Goal: Task Accomplishment & Management: Complete application form

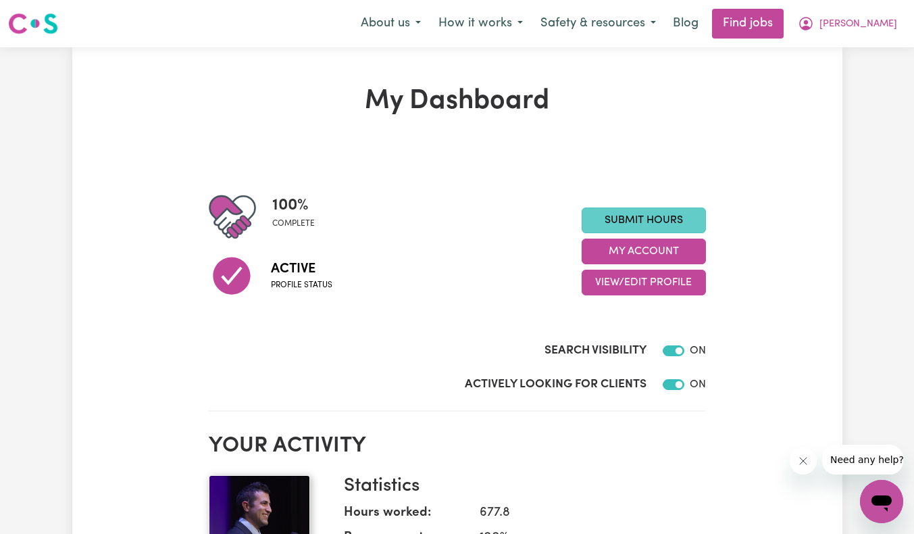
click at [649, 215] on link "Submit Hours" at bounding box center [644, 220] width 124 height 26
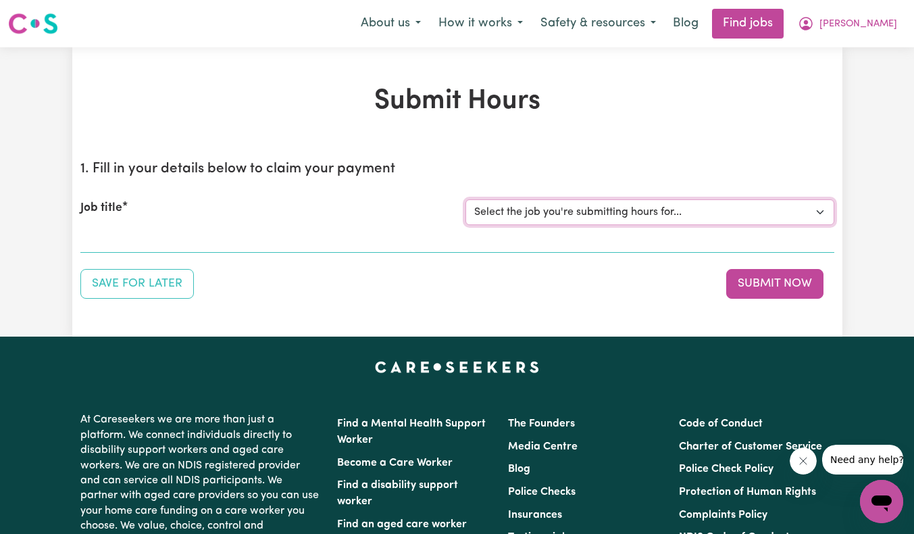
click at [711, 223] on select "Select the job you're submitting hours for... [[PERSON_NAME]] Support Worker Ne…" at bounding box center [649, 212] width 369 height 26
click at [465, 199] on select "Select the job you're submitting hours for... [[PERSON_NAME]] Support Worker Ne…" at bounding box center [649, 212] width 369 height 26
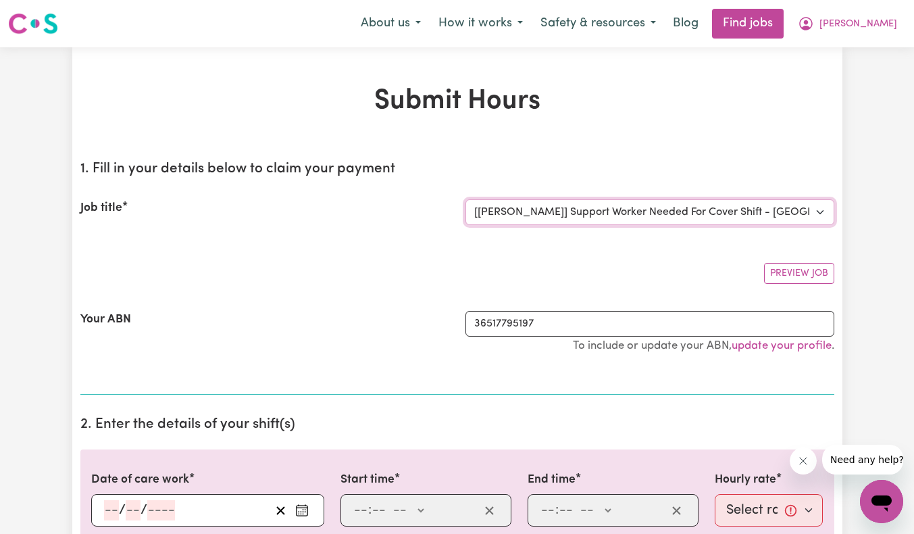
click at [570, 207] on select "Select the job you're submitting hours for... [[PERSON_NAME]] Support Worker Ne…" at bounding box center [649, 212] width 369 height 26
select select "11684"
click at [465, 199] on select "Select the job you're submitting hours for... [[PERSON_NAME]] Support Worker Ne…" at bounding box center [649, 212] width 369 height 26
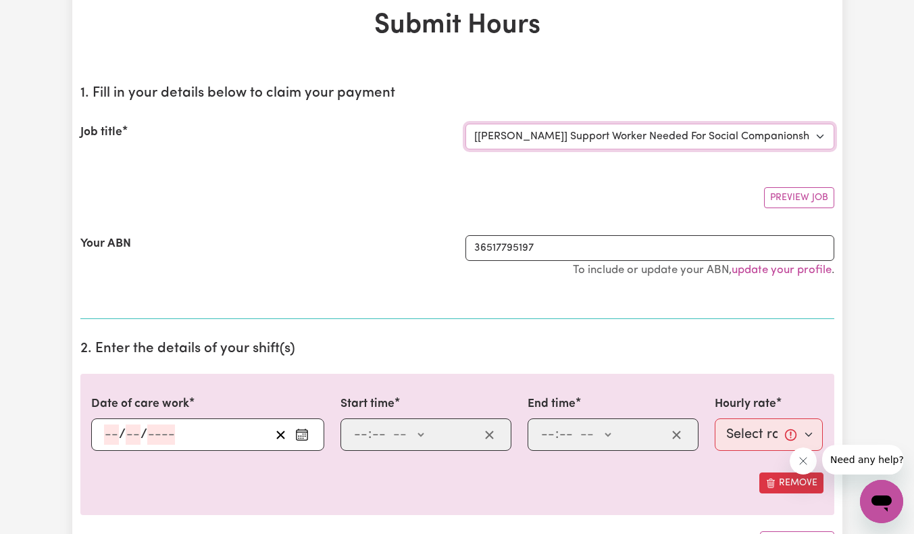
scroll to position [135, 0]
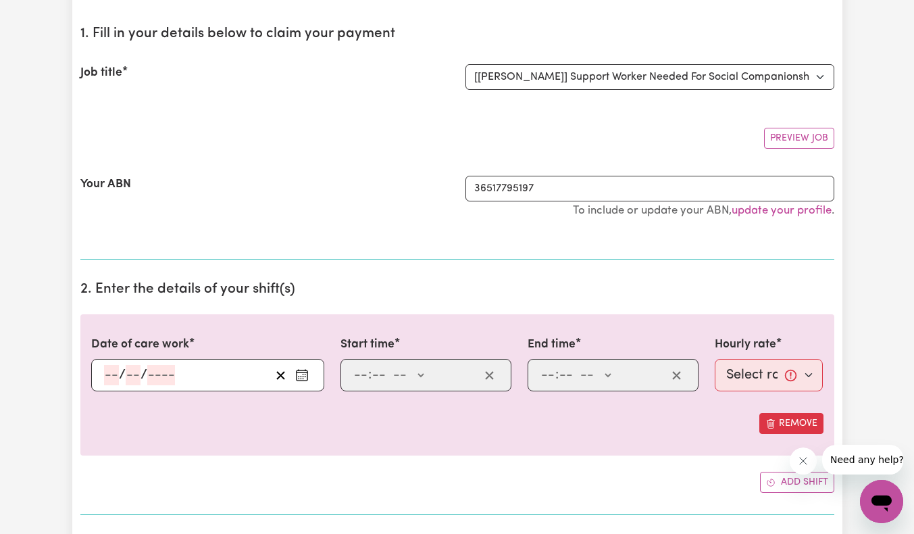
click at [105, 371] on input "number" at bounding box center [111, 375] width 15 height 20
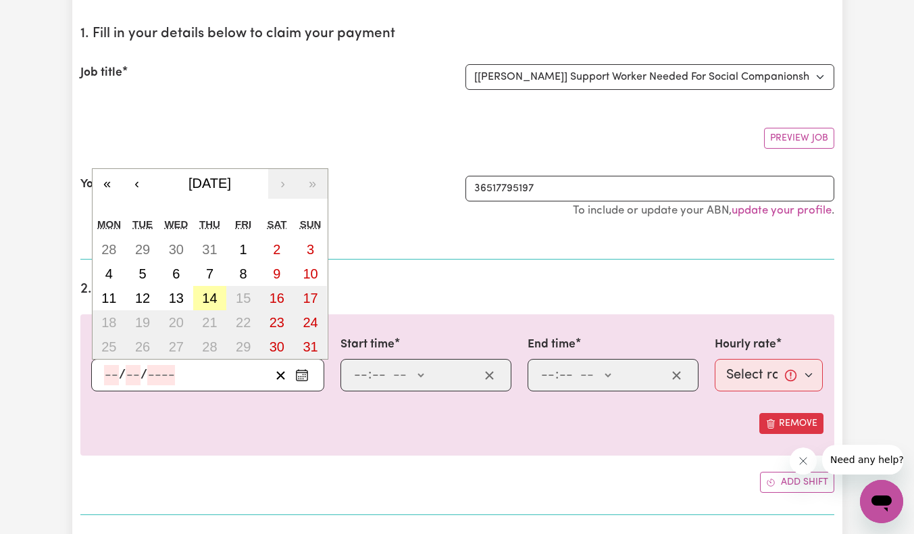
click at [207, 295] on abbr "14" at bounding box center [209, 297] width 15 height 15
type input "[DATE]"
type input "14"
type input "8"
type input "2025"
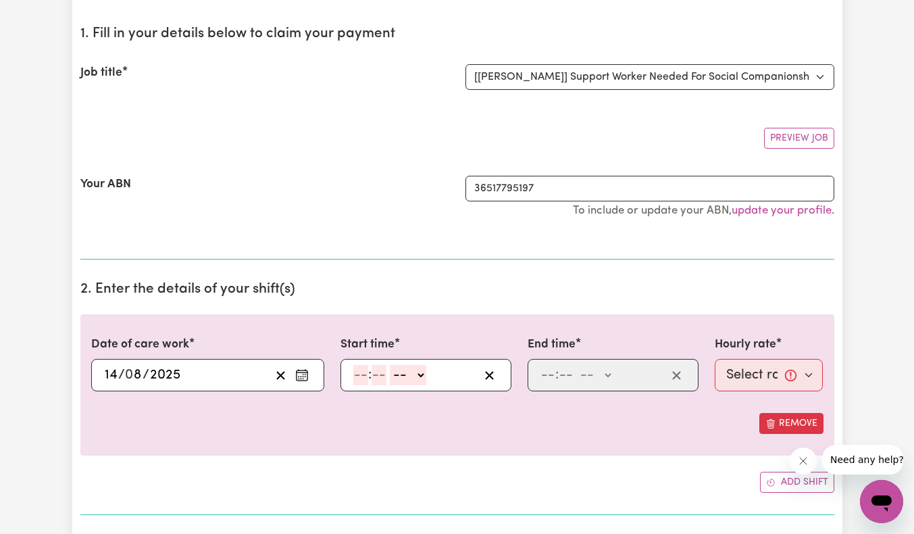
click at [359, 377] on input "number" at bounding box center [360, 375] width 15 height 20
type input "10"
click at [380, 379] on input "number" at bounding box center [378, 375] width 15 height 20
type input "0"
select select "am"
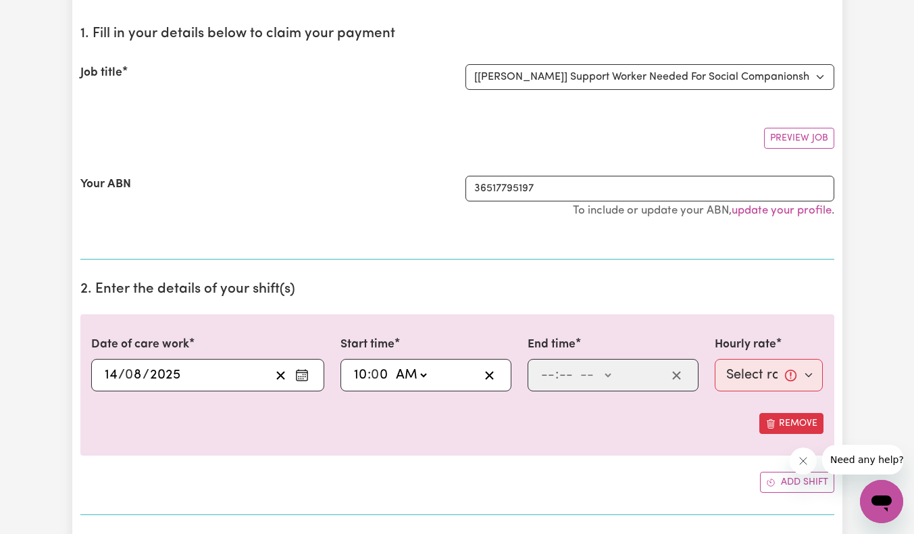
type input "10:00"
type input "4"
type input "20"
select select "pm"
type input "16:20"
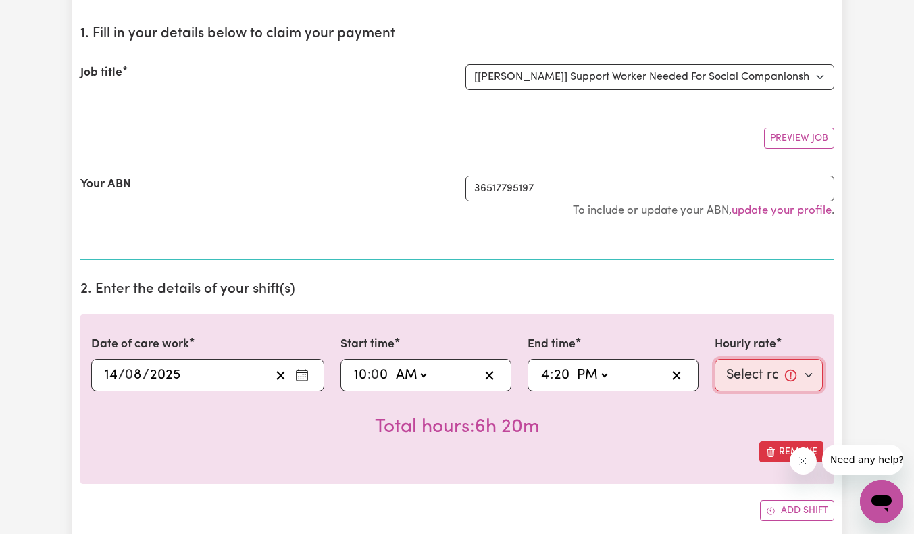
click at [761, 367] on select "Select rate... $64.81 (Weekday)" at bounding box center [769, 375] width 109 height 32
select select "64.81-Weekday"
click at [715, 359] on select "Select rate... $64.81 (Weekday)" at bounding box center [769, 375] width 109 height 32
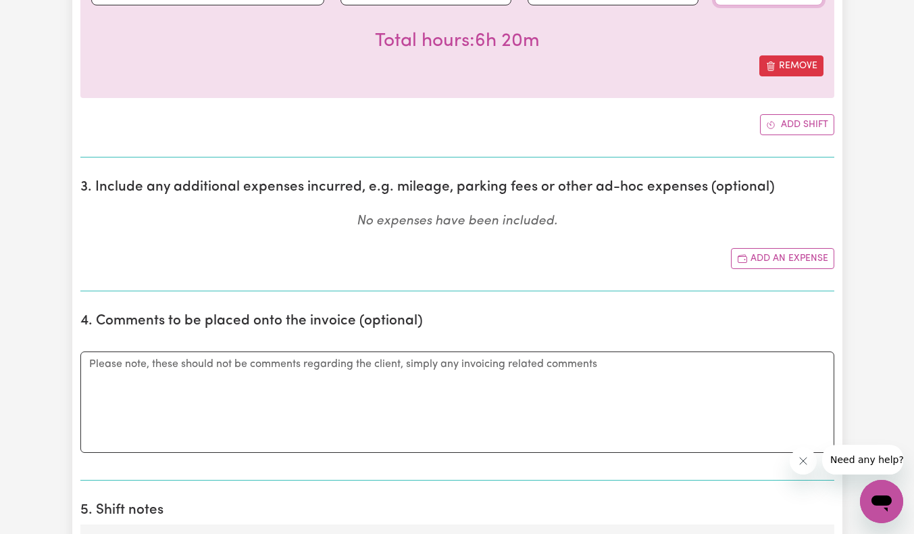
scroll to position [540, 0]
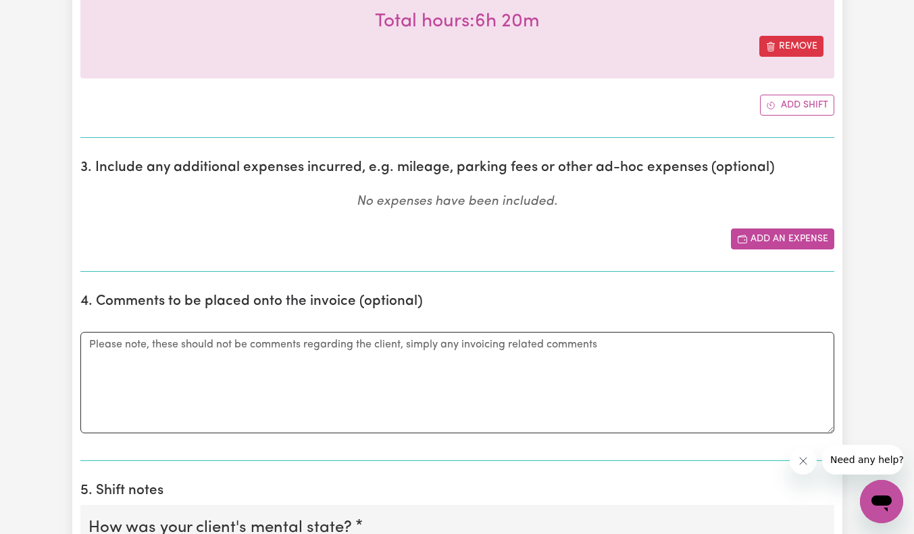
click at [738, 243] on icon "Add another expense" at bounding box center [742, 239] width 11 height 11
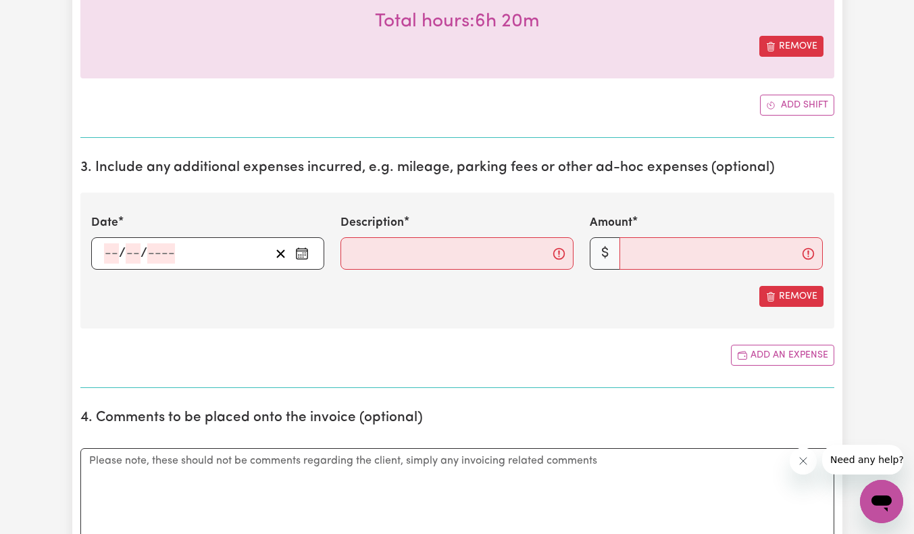
click at [111, 252] on input "number" at bounding box center [111, 253] width 15 height 20
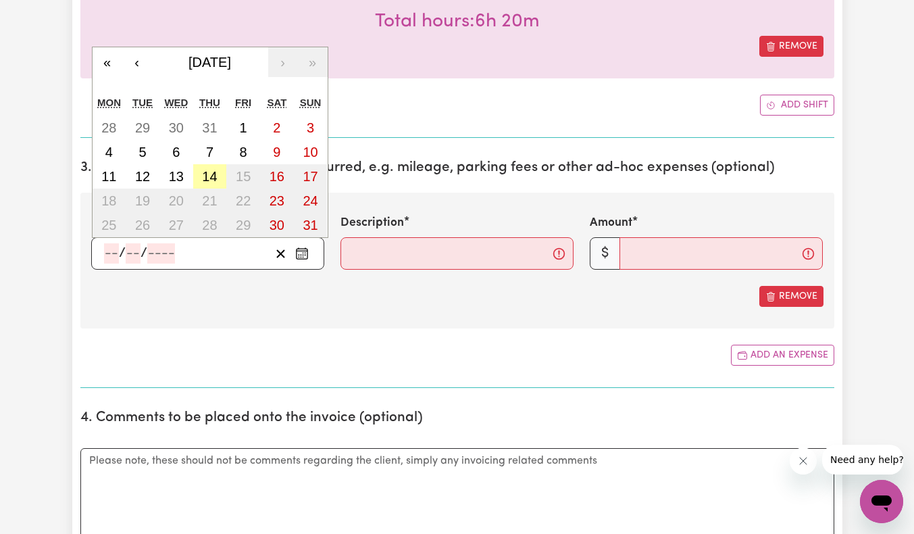
click at [209, 182] on abbr "14" at bounding box center [209, 176] width 15 height 15
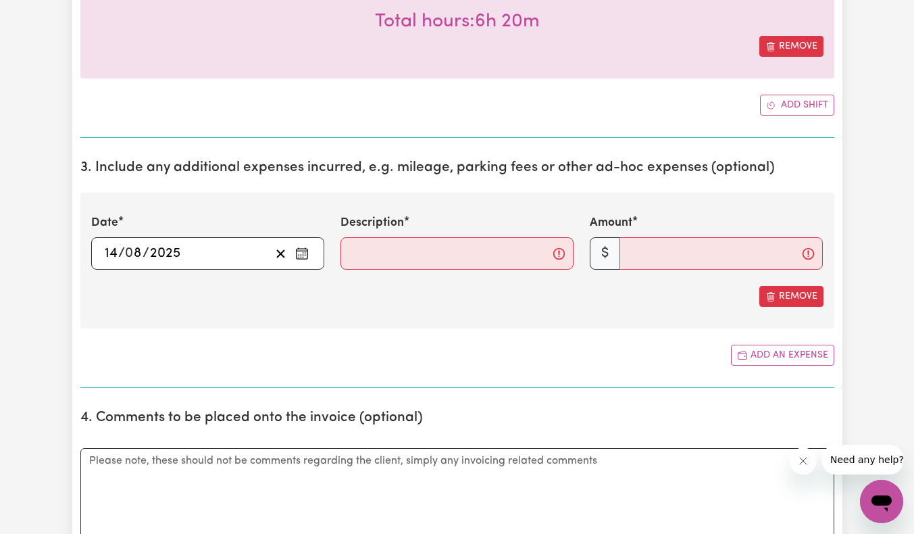
type input "[DATE]"
type input "14"
type input "8"
type input "2025"
click at [359, 251] on input "Description" at bounding box center [456, 253] width 233 height 32
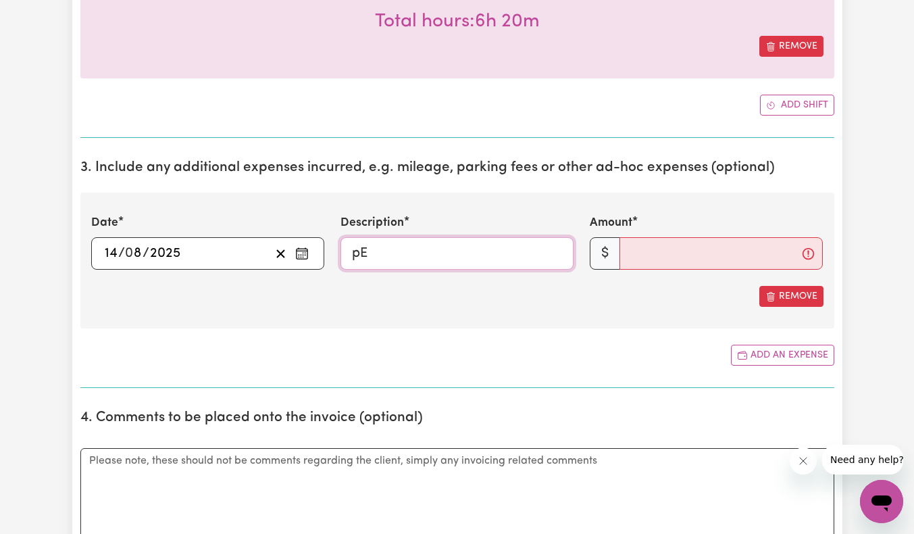
type input "p"
click at [494, 255] on input "Petrol Mileage: 81719km - 81776km." at bounding box center [456, 253] width 233 height 32
type input "Petrol Mileage: 81719km - 81776km. Total: 57km"
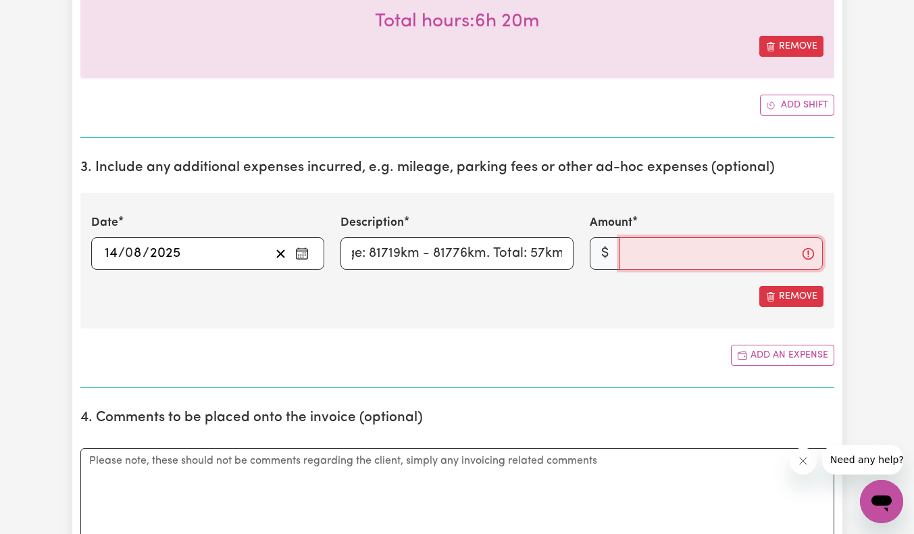
scroll to position [0, 0]
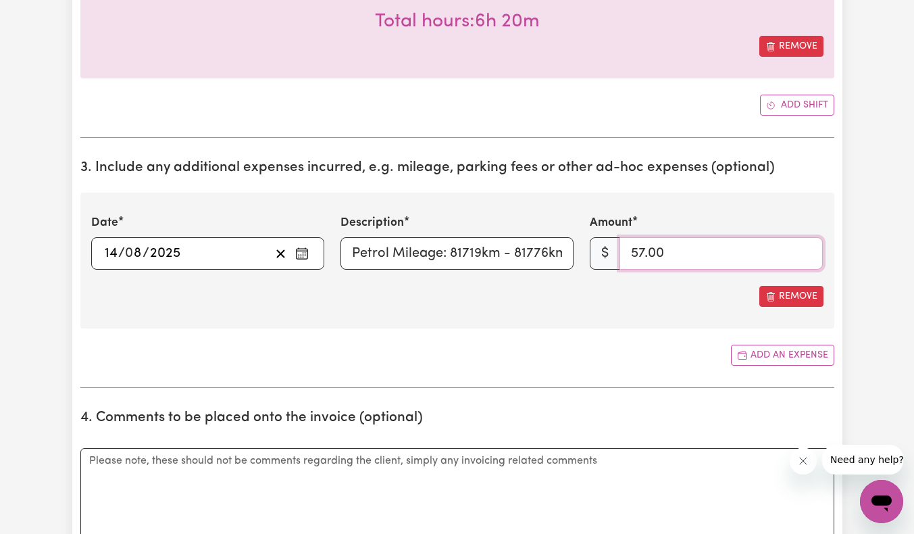
type input "57.00"
click at [545, 340] on section "3. Include any additional expenses incurred, e.g. mileage, parking fees or othe…" at bounding box center [457, 268] width 754 height 239
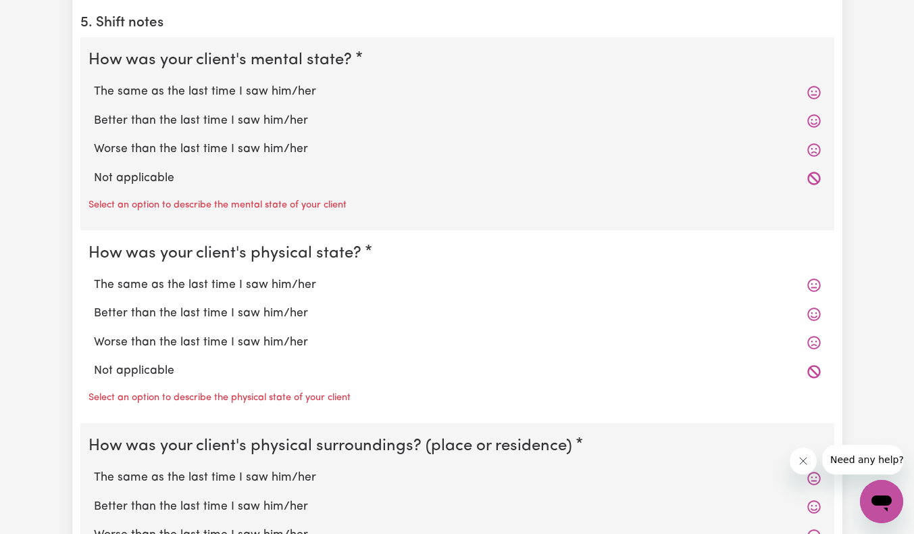
scroll to position [1128, 0]
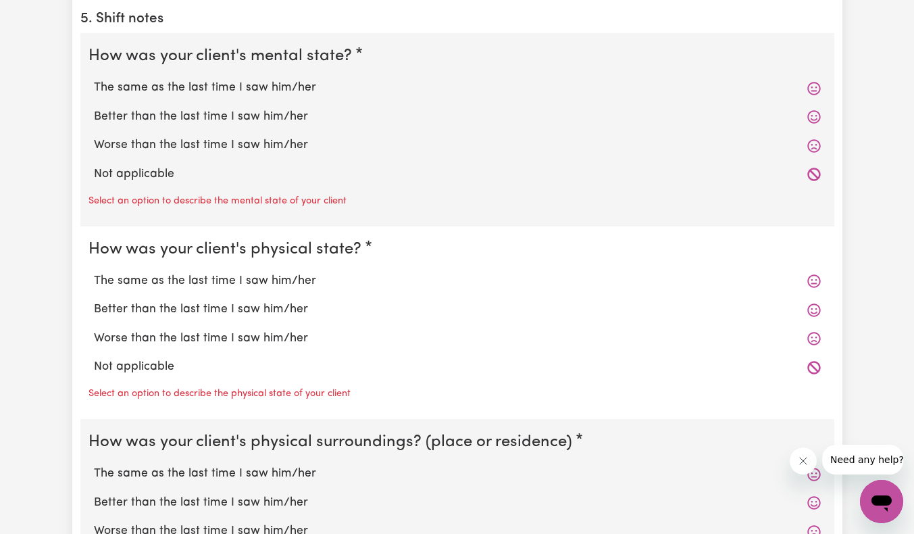
click at [161, 172] on label "Not applicable" at bounding box center [457, 175] width 727 height 18
click at [94, 166] on input "Not applicable" at bounding box center [93, 165] width 1 height 1
radio input "true"
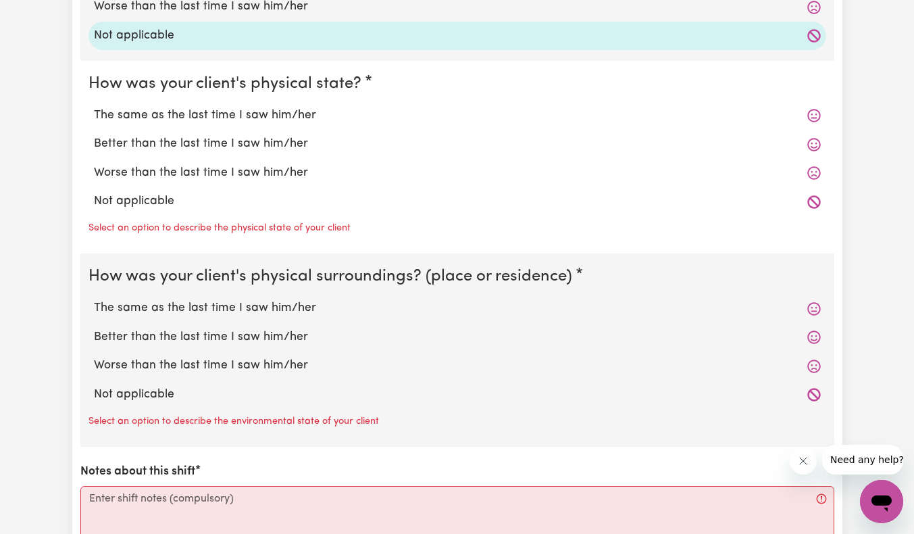
scroll to position [1331, 0]
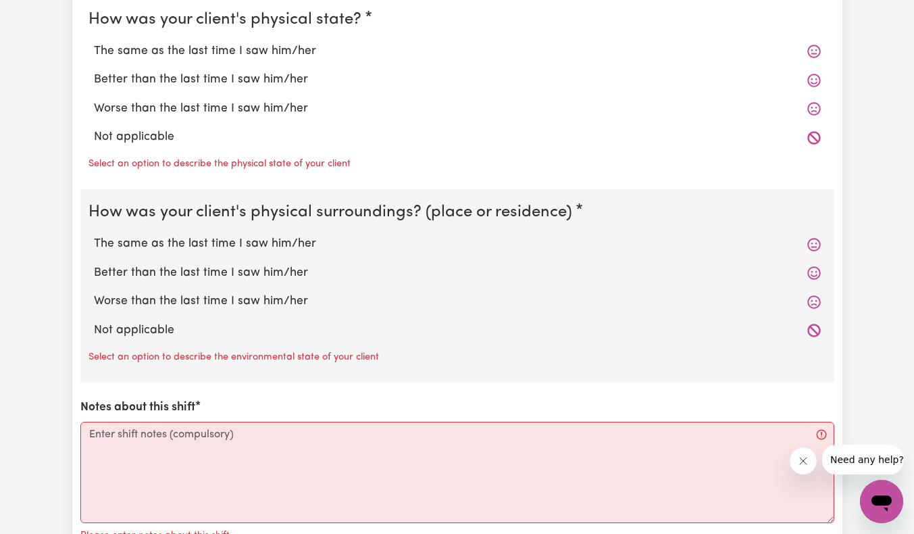
click at [143, 138] on label "Not applicable" at bounding box center [457, 137] width 727 height 18
click at [94, 128] on input "Not applicable" at bounding box center [93, 128] width 1 height 1
radio input "true"
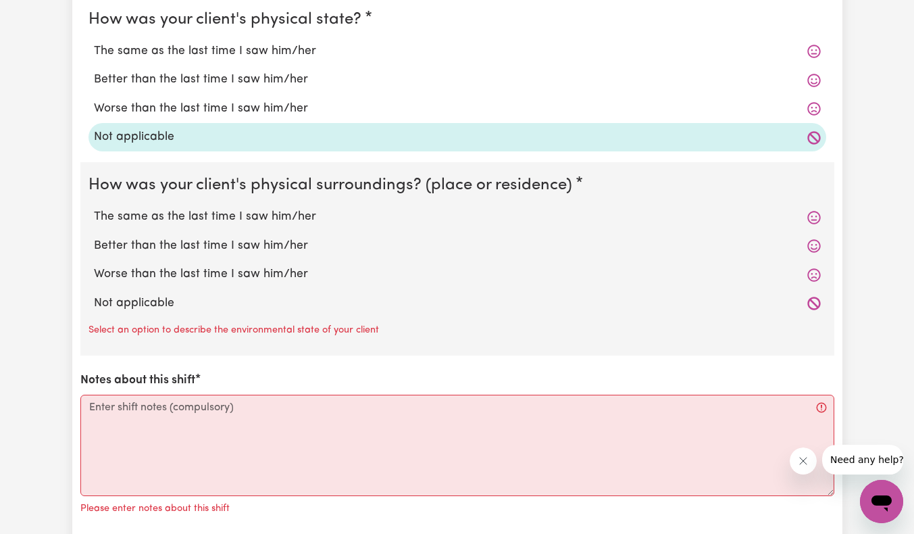
click at [151, 303] on label "Not applicable" at bounding box center [457, 304] width 727 height 18
click at [94, 295] on input "Not applicable" at bounding box center [93, 294] width 1 height 1
radio input "true"
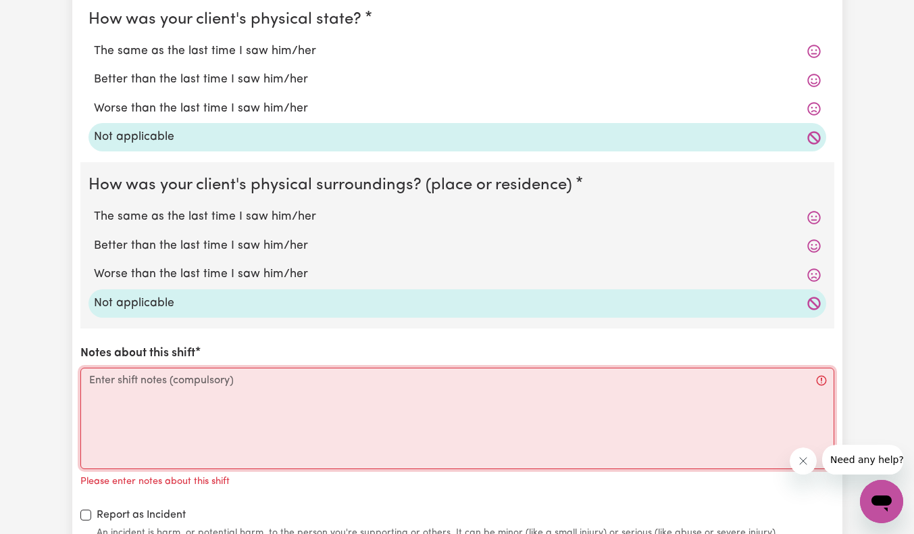
click at [174, 413] on textarea "Notes about this shift" at bounding box center [457, 417] width 754 height 101
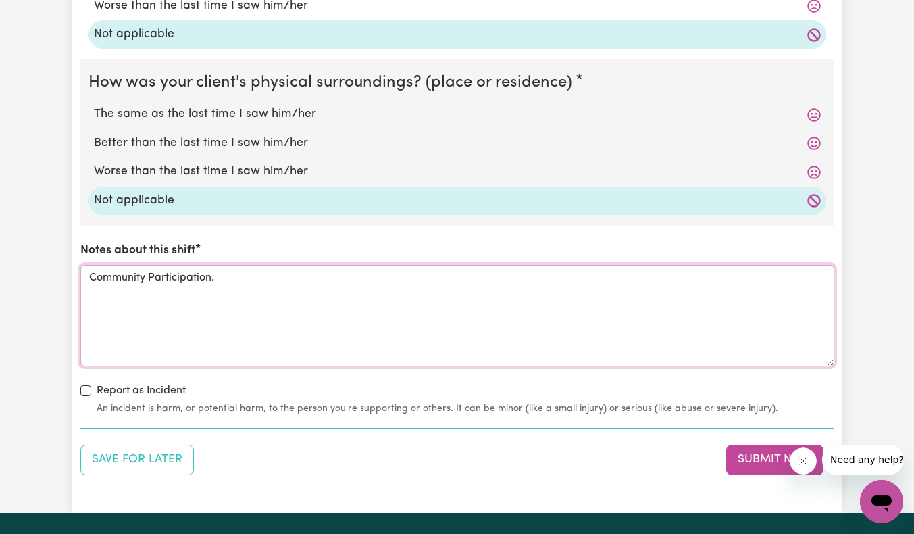
scroll to position [1445, 0]
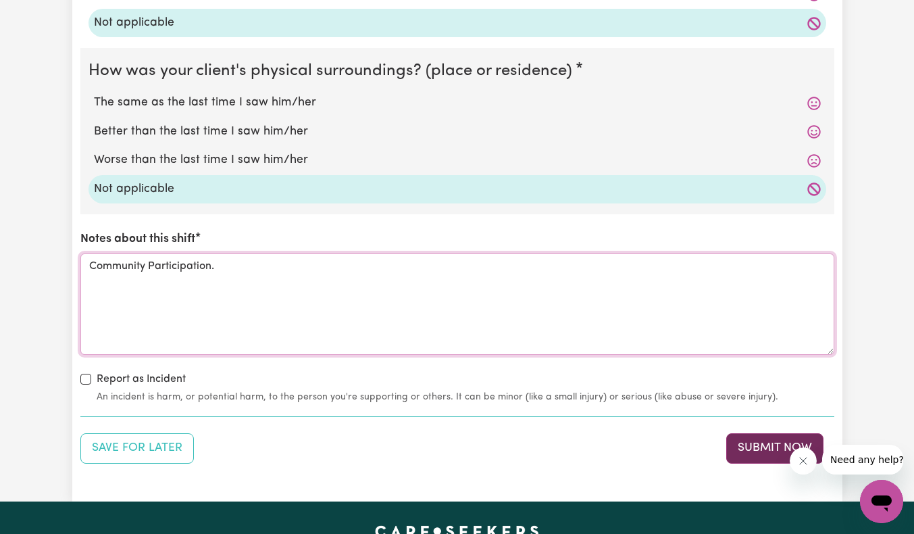
type textarea "Community Participation."
click at [773, 452] on button "Submit Now" at bounding box center [774, 448] width 97 height 30
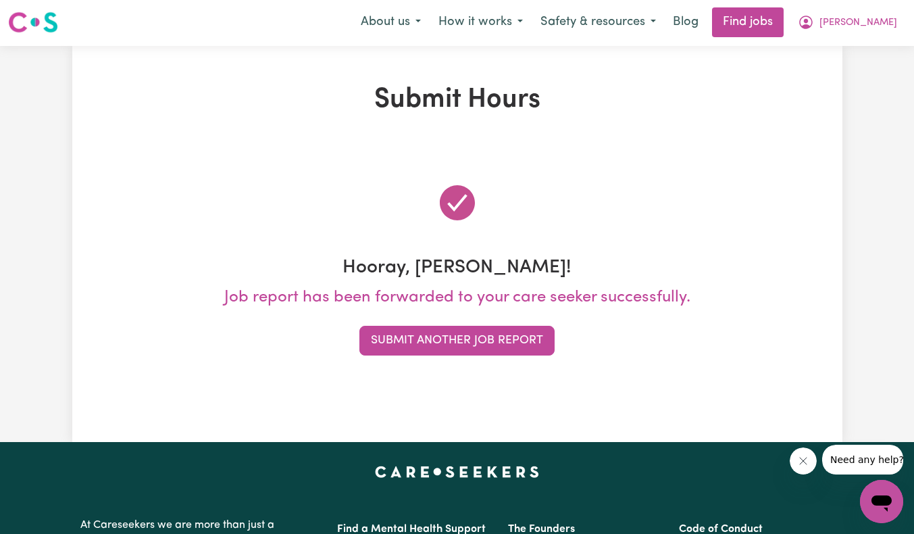
scroll to position [0, 0]
